Goal: Information Seeking & Learning: Learn about a topic

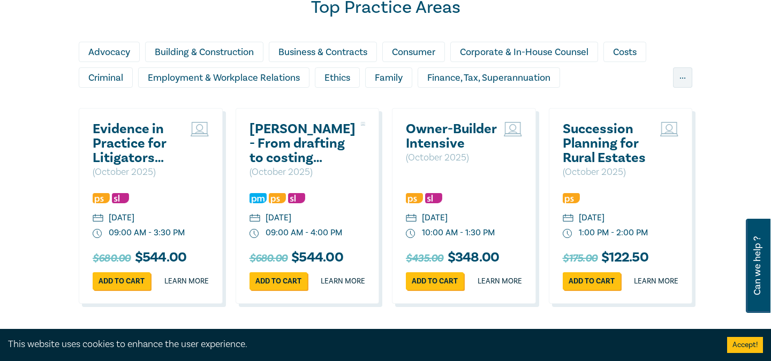
scroll to position [653, 0]
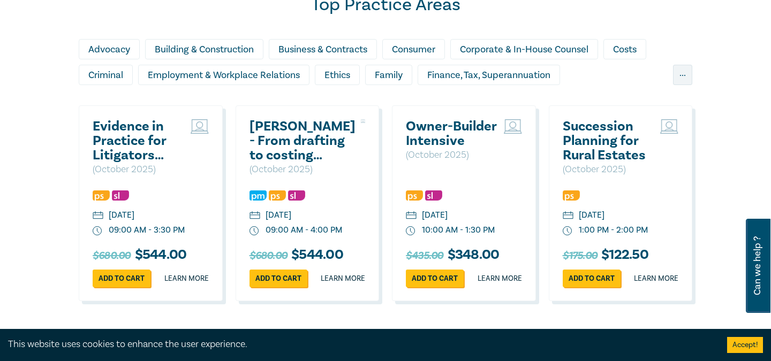
click at [138, 115] on div "Evidence in Practice for Litigators (Oct 2025) ( October 2025 ) Tuesday, 14 Oct…" at bounding box center [151, 203] width 144 height 196
click at [133, 138] on h2 "Evidence in Practice for Litigators ([DATE])" at bounding box center [139, 140] width 93 height 43
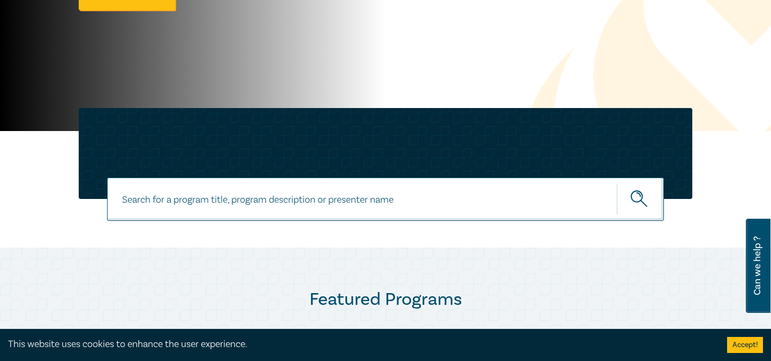
scroll to position [181, 0]
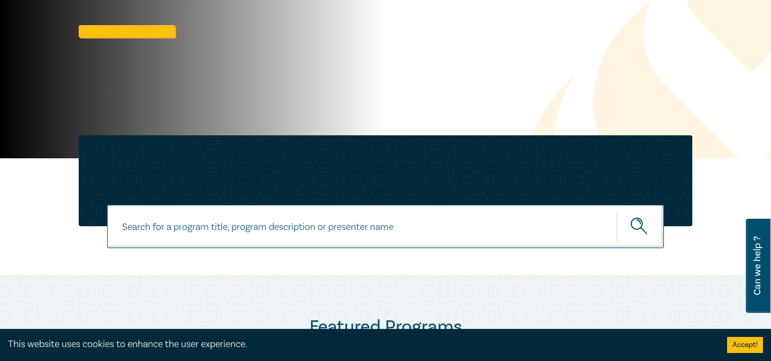
click at [196, 218] on input at bounding box center [385, 226] width 557 height 43
type input "[PERSON_NAME]"
click at [616, 210] on button "submit" at bounding box center [639, 226] width 47 height 33
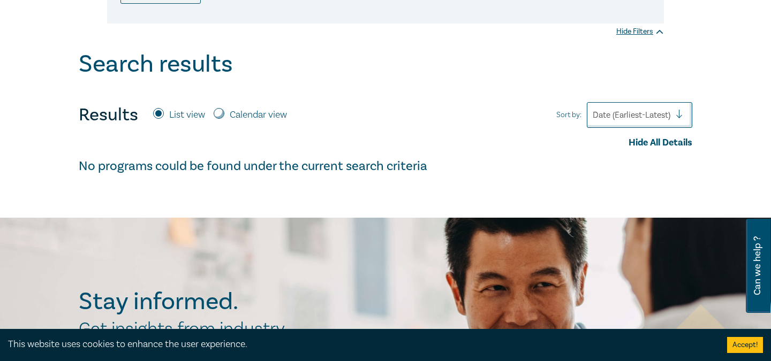
click at [246, 120] on label "Calendar view" at bounding box center [258, 115] width 57 height 14
click at [224, 119] on input "Calendar view" at bounding box center [219, 113] width 11 height 11
radio input "true"
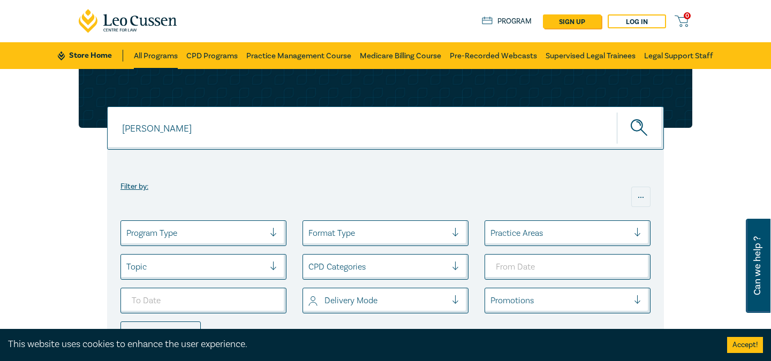
click at [164, 55] on link "All Programs" at bounding box center [156, 55] width 44 height 27
click at [216, 51] on link "CPD Programs" at bounding box center [212, 55] width 51 height 27
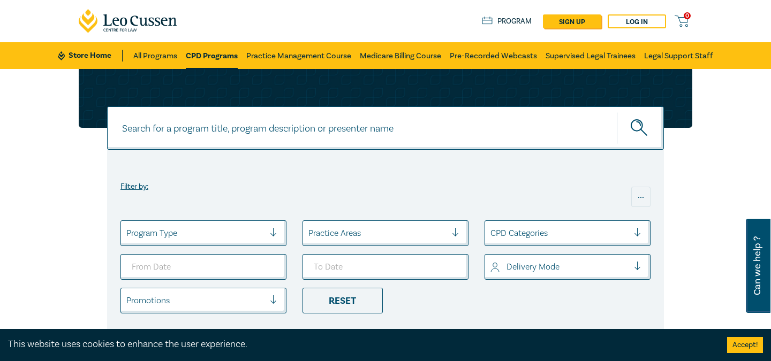
click at [216, 51] on link "CPD Programs" at bounding box center [212, 55] width 52 height 27
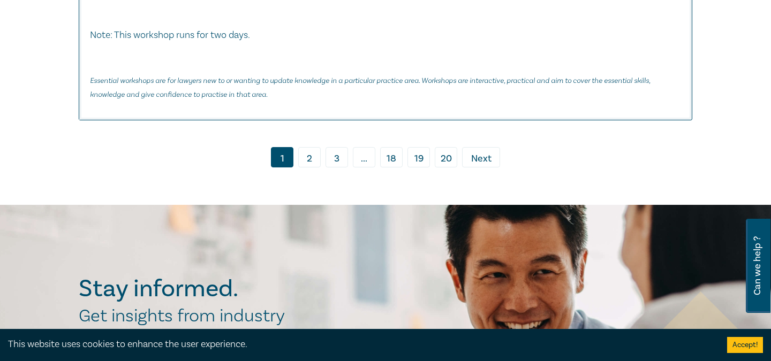
scroll to position [5145, 0]
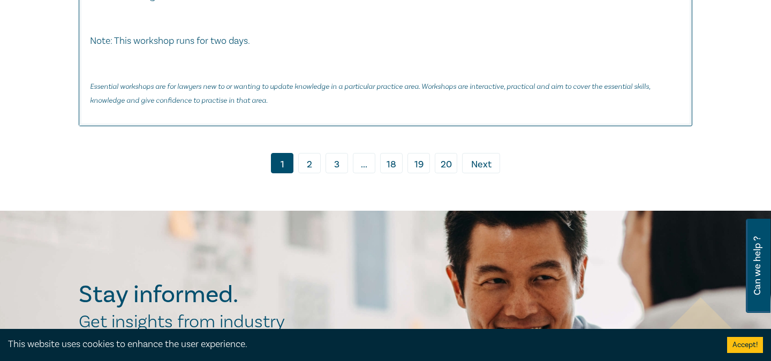
click at [308, 173] on link "2" at bounding box center [309, 163] width 22 height 20
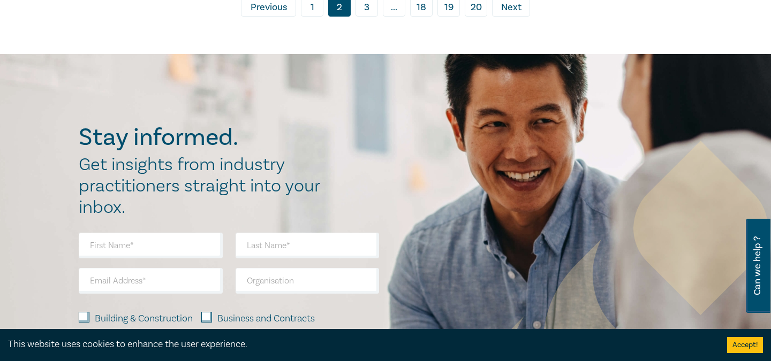
scroll to position [5751, 0]
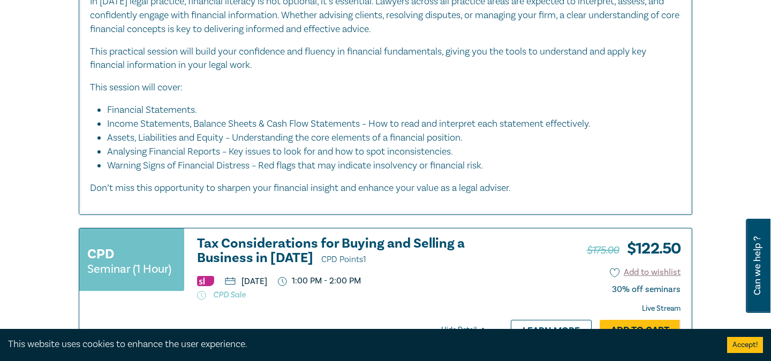
scroll to position [4532, 0]
